Goal: Download file/media

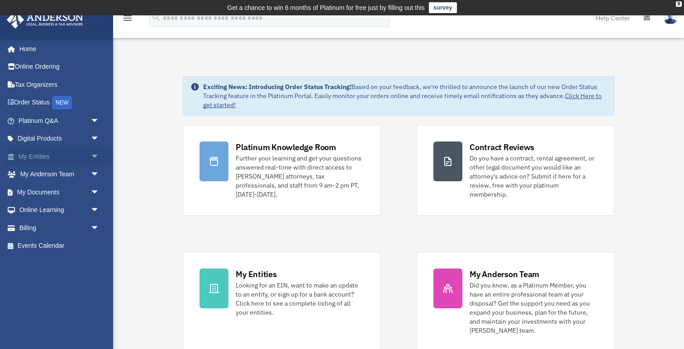
click at [93, 161] on span "arrow_drop_down" at bounding box center [99, 156] width 18 height 19
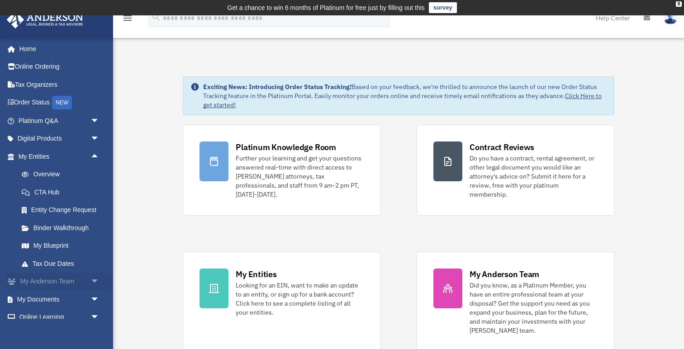
click at [98, 280] on span "arrow_drop_down" at bounding box center [99, 282] width 18 height 19
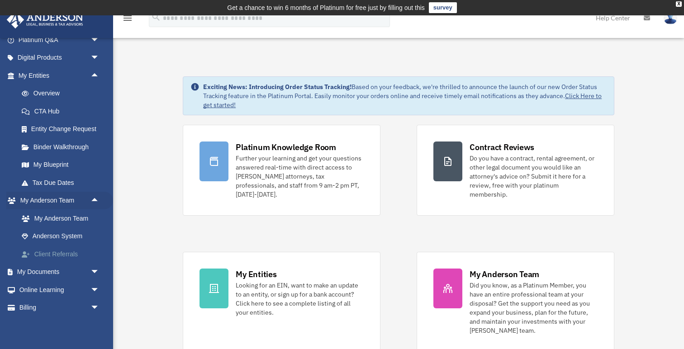
scroll to position [85, 0]
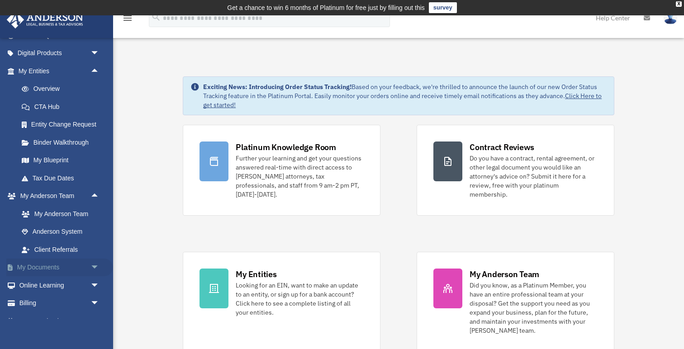
click at [96, 268] on span "arrow_drop_down" at bounding box center [99, 268] width 18 height 19
click at [41, 286] on link "Box" at bounding box center [63, 285] width 100 height 18
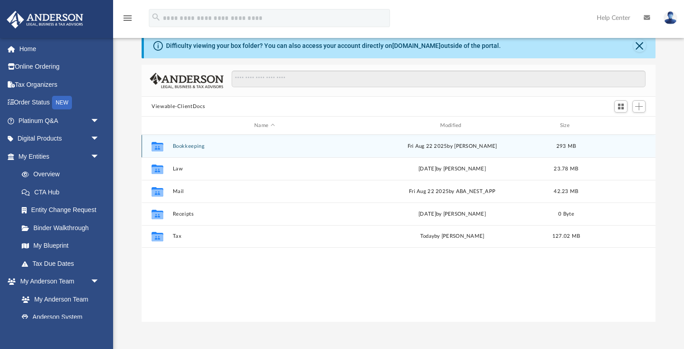
scroll to position [51, 0]
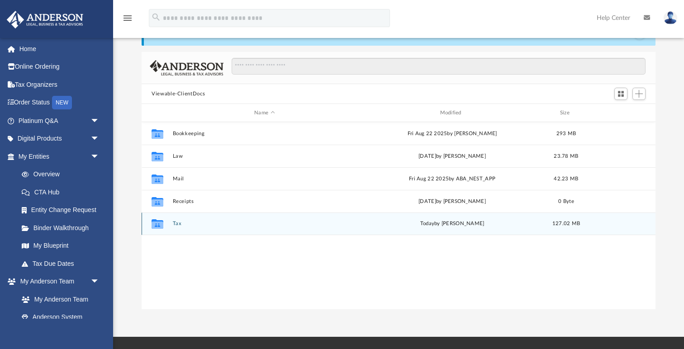
click at [178, 227] on div "Collaborated Folder Tax [DATE] by [PERSON_NAME] 127.02 MB" at bounding box center [399, 224] width 514 height 23
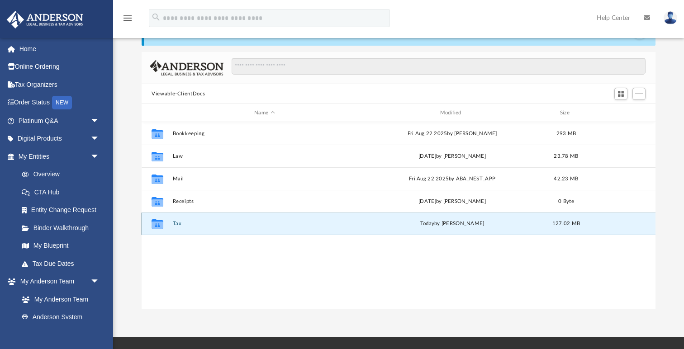
click at [174, 222] on button "Tax" at bounding box center [265, 224] width 184 height 6
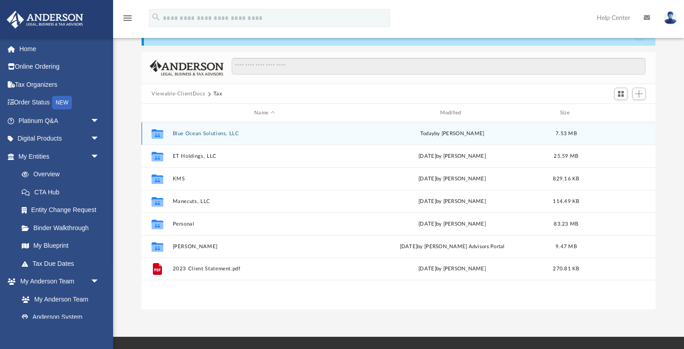
click at [227, 132] on button "Blue Ocean Solutions, LLC" at bounding box center [265, 134] width 184 height 6
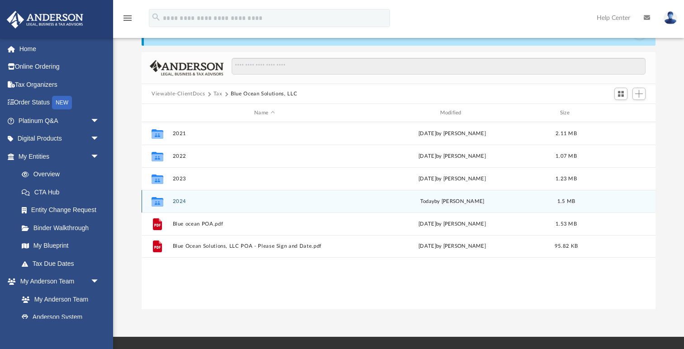
click at [182, 202] on button "2024" at bounding box center [265, 202] width 184 height 6
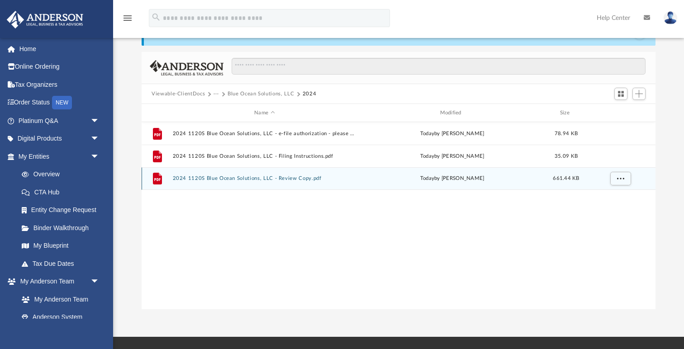
click at [304, 180] on button "2024 1120S Blue Ocean Solutions, LLC - Review Copy.pdf" at bounding box center [265, 178] width 184 height 6
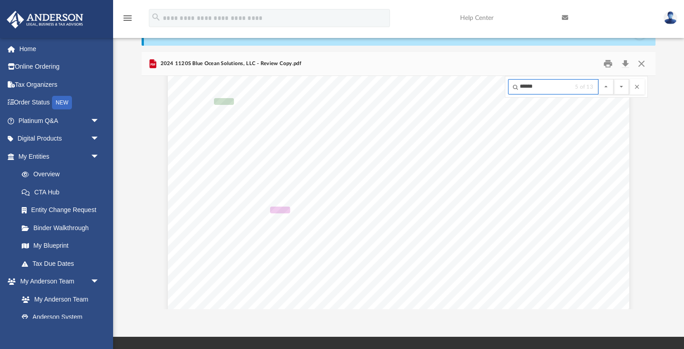
scroll to position [32962, 0]
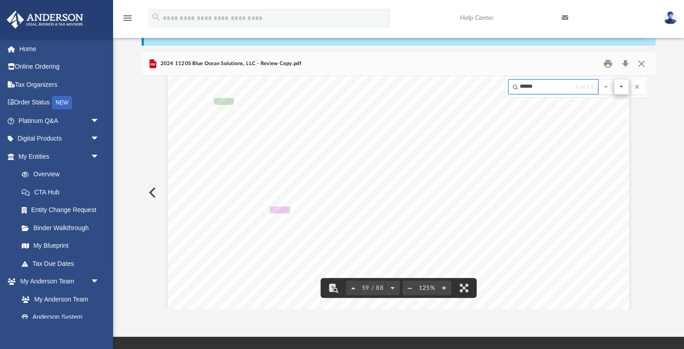
type input "******"
click at [622, 88] on button "File preview" at bounding box center [621, 86] width 15 height 15
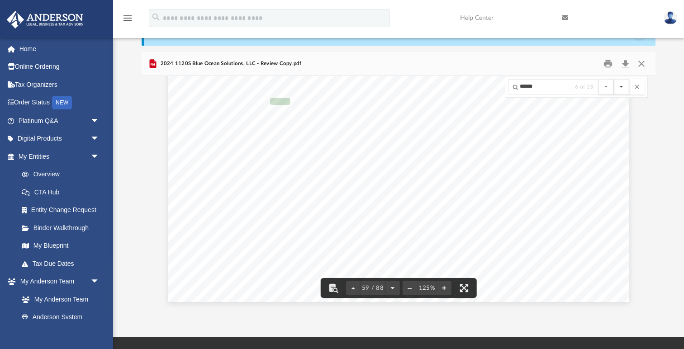
click at [622, 88] on button "File preview" at bounding box center [621, 86] width 15 height 15
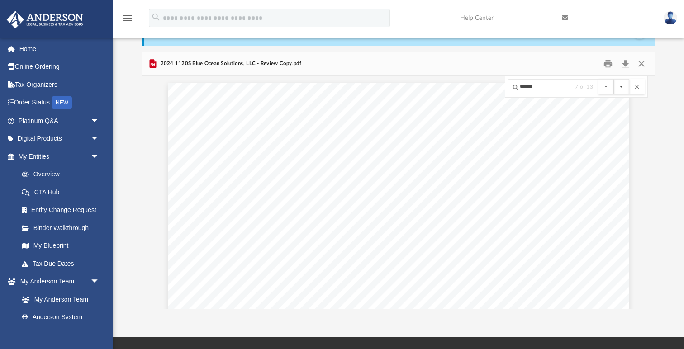
scroll to position [35521, 0]
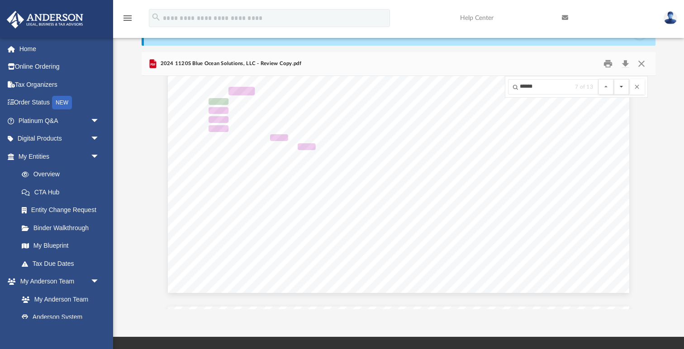
click at [622, 88] on button "File preview" at bounding box center [621, 86] width 15 height 15
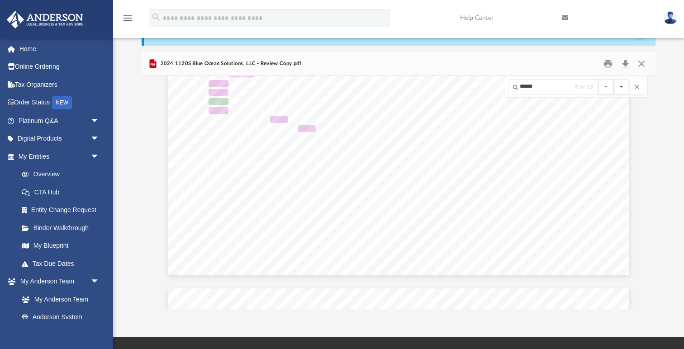
click at [622, 88] on button "File preview" at bounding box center [621, 86] width 15 height 15
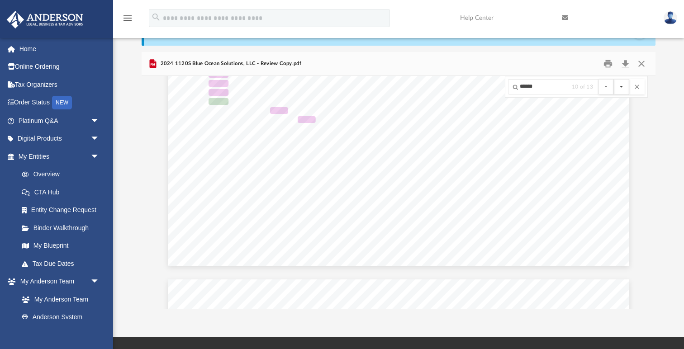
click at [622, 88] on button "File preview" at bounding box center [621, 86] width 15 height 15
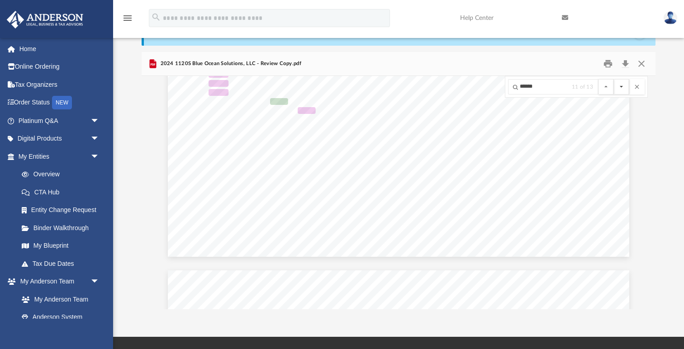
click at [622, 88] on button "File preview" at bounding box center [621, 86] width 15 height 15
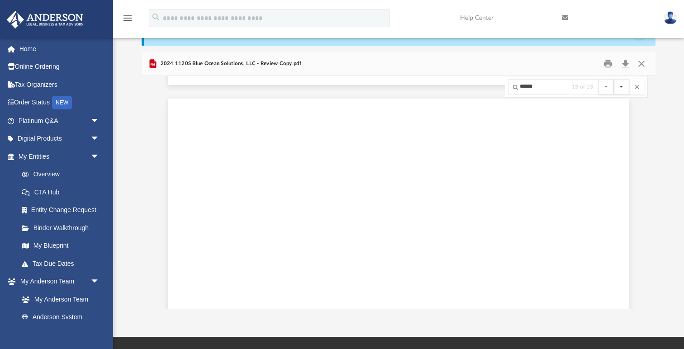
click at [622, 88] on button "File preview" at bounding box center [621, 86] width 15 height 15
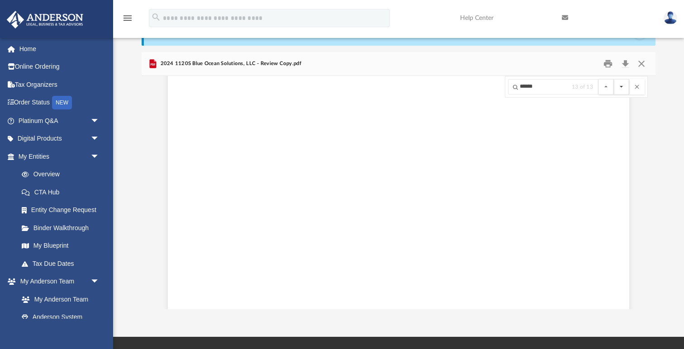
click at [622, 88] on button "File preview" at bounding box center [621, 86] width 15 height 15
